Goal: Transaction & Acquisition: Purchase product/service

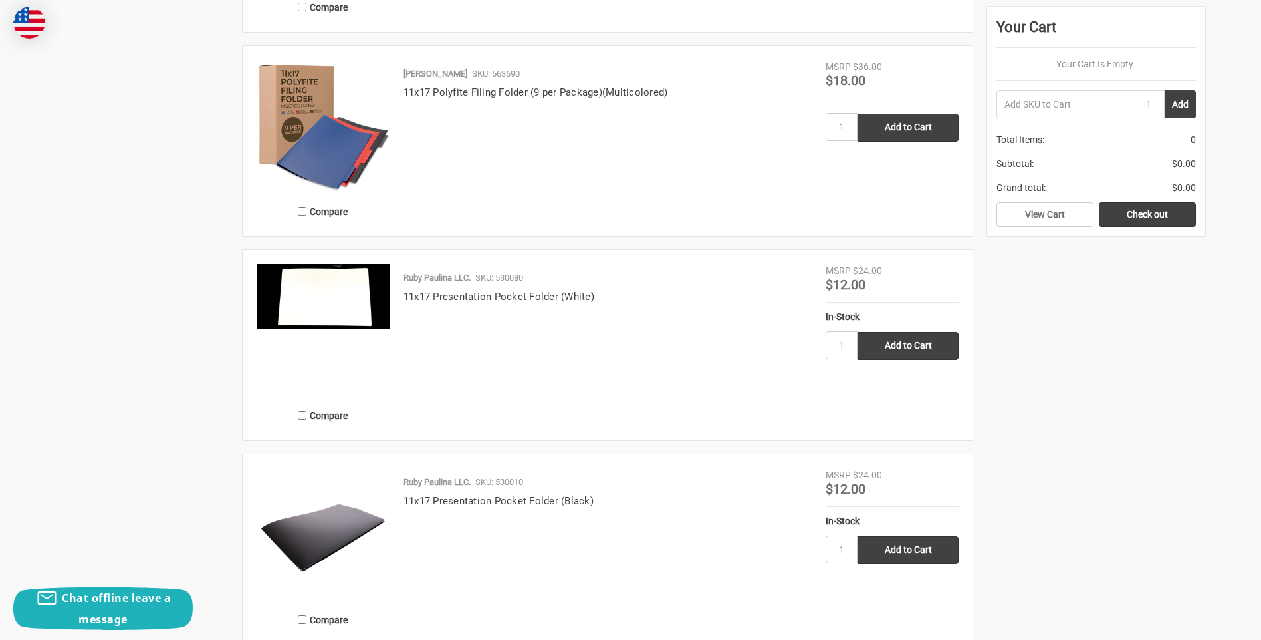
scroll to position [2484, 0]
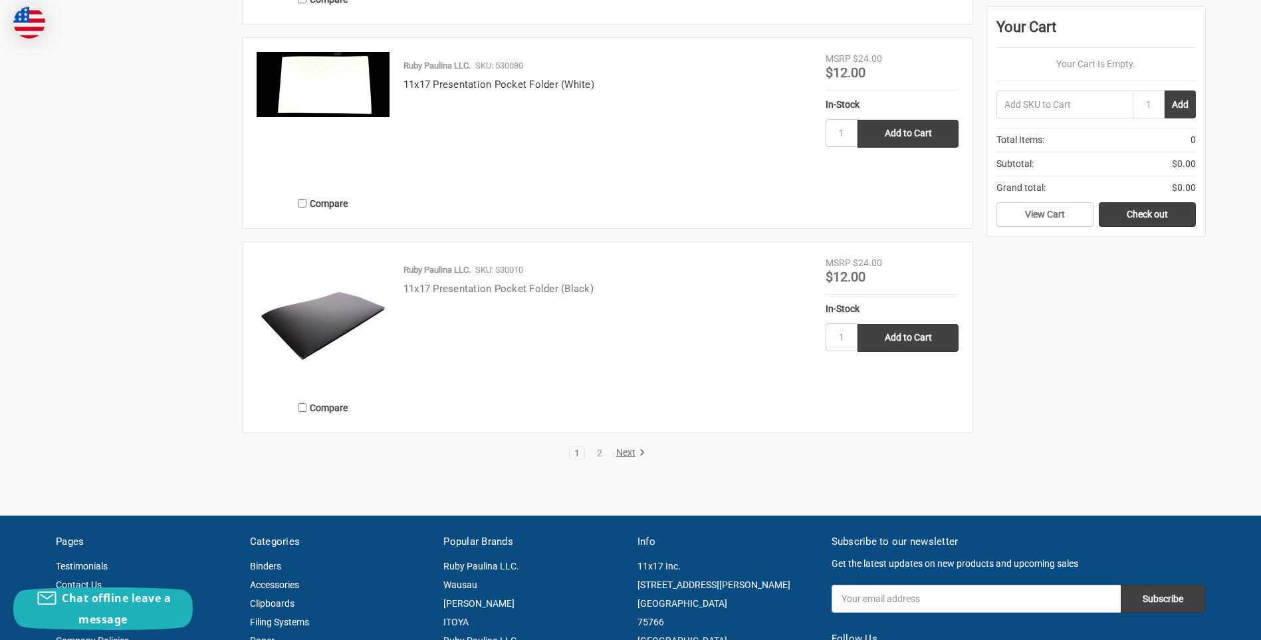
click at [521, 290] on link "11x17 Presentation Pocket Folder (Black)" at bounding box center [499, 289] width 190 height 12
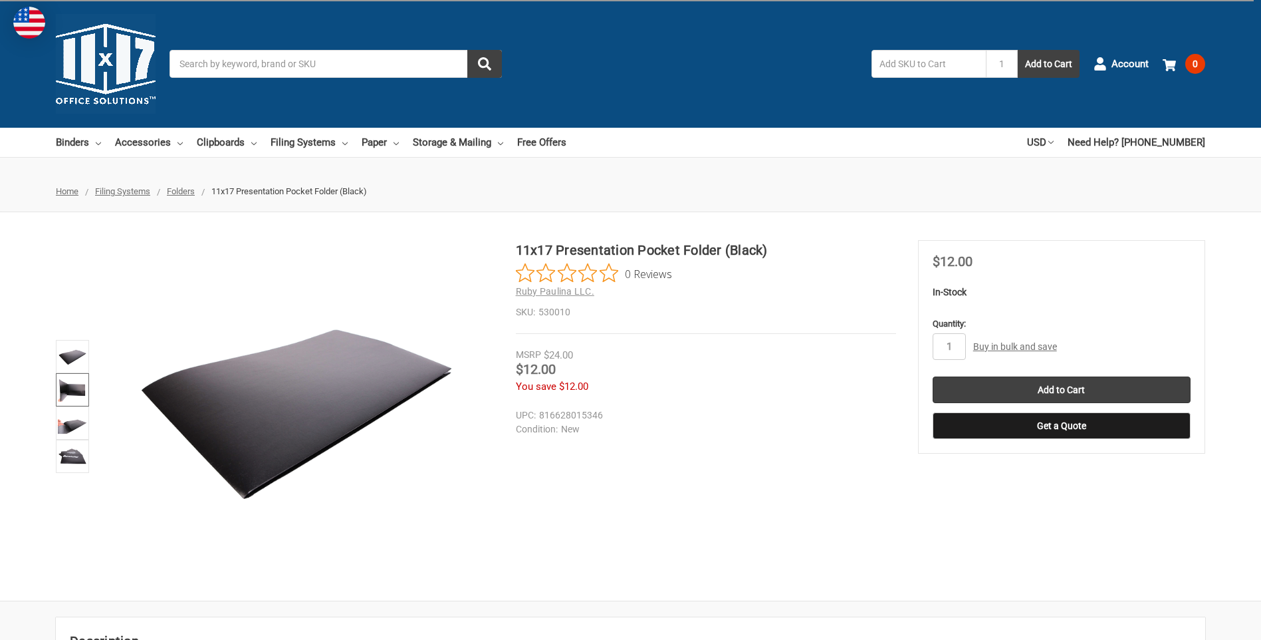
click at [63, 391] on img at bounding box center [72, 389] width 29 height 29
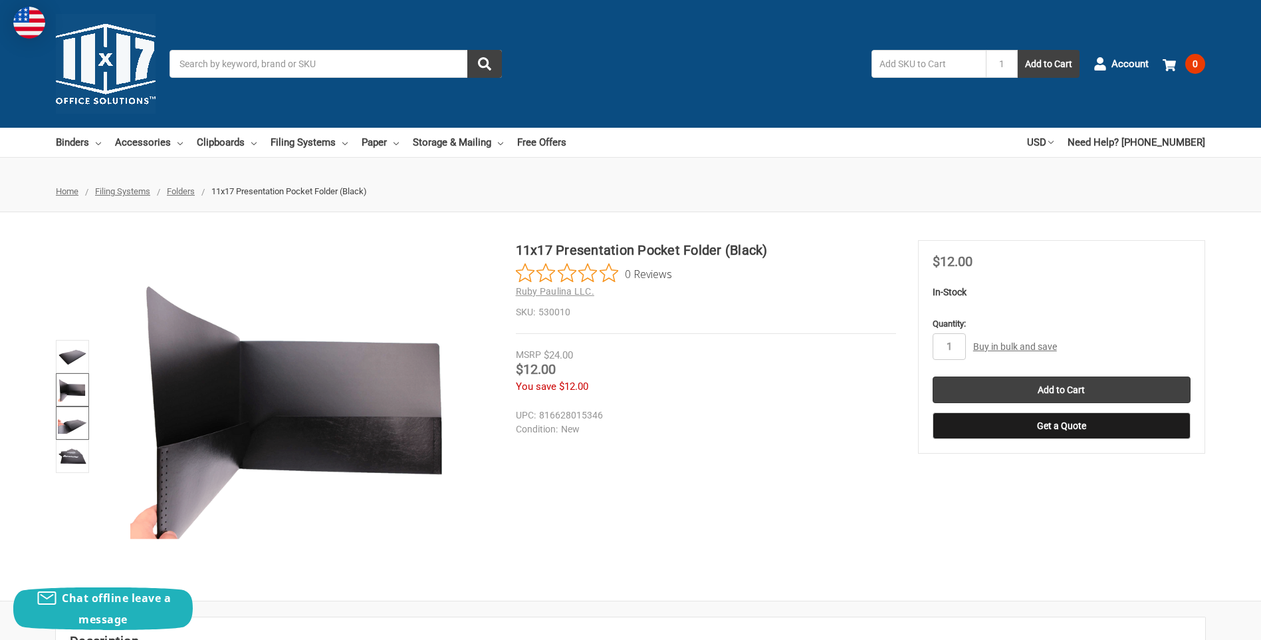
click at [70, 428] on img at bounding box center [72, 422] width 29 height 29
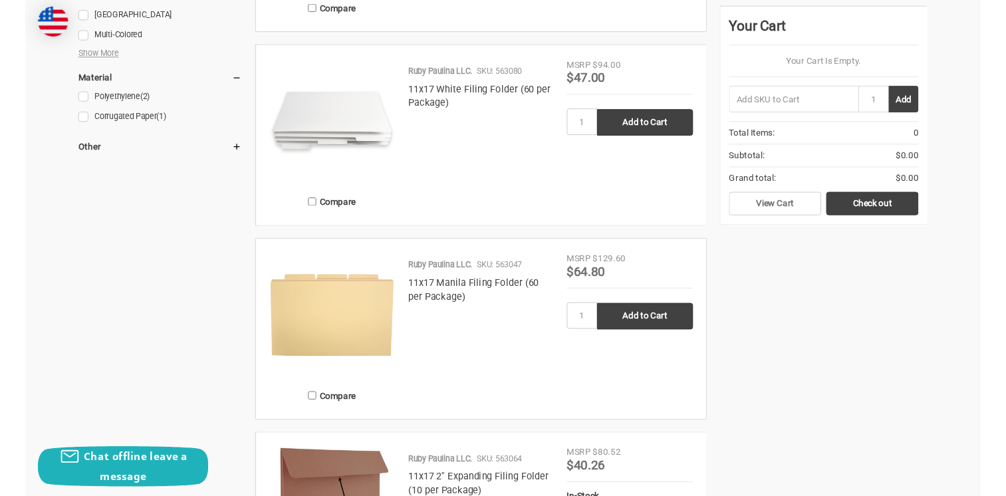
scroll to position [1114, 0]
